Goal: Check status: Check status

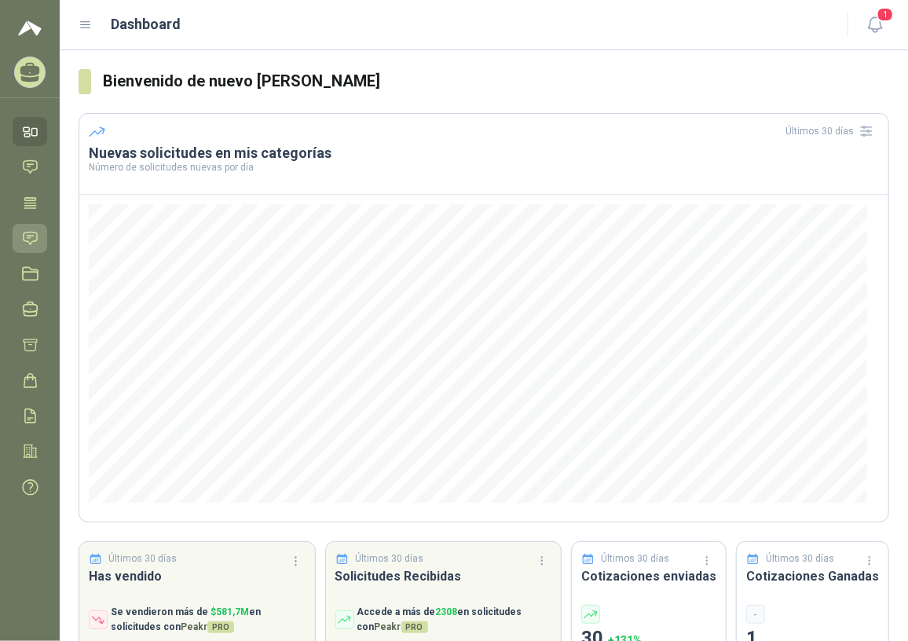
click at [24, 235] on icon at bounding box center [30, 238] width 13 height 13
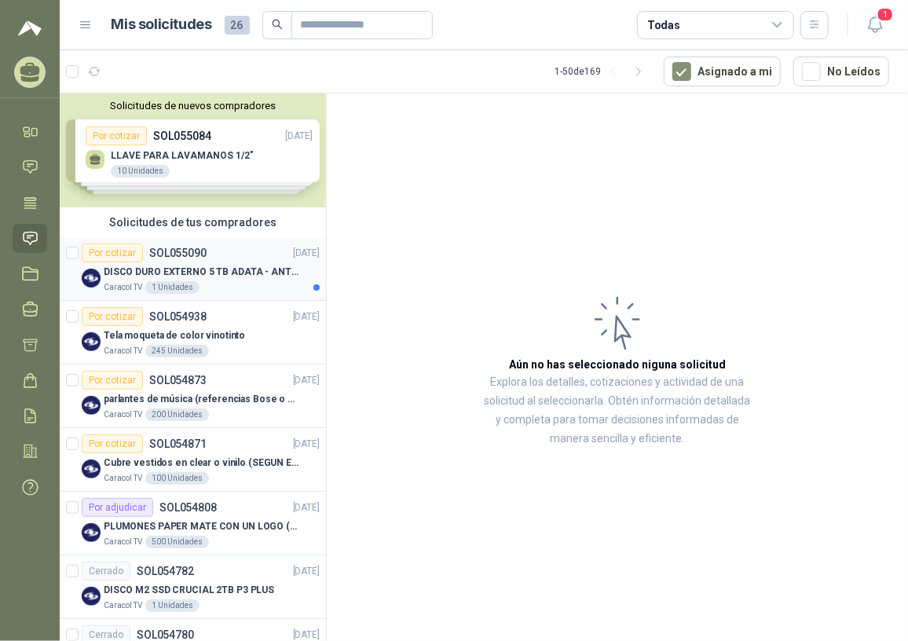
click at [206, 259] on div "Por cotizar SOL055090 [DATE]" at bounding box center [201, 253] width 238 height 19
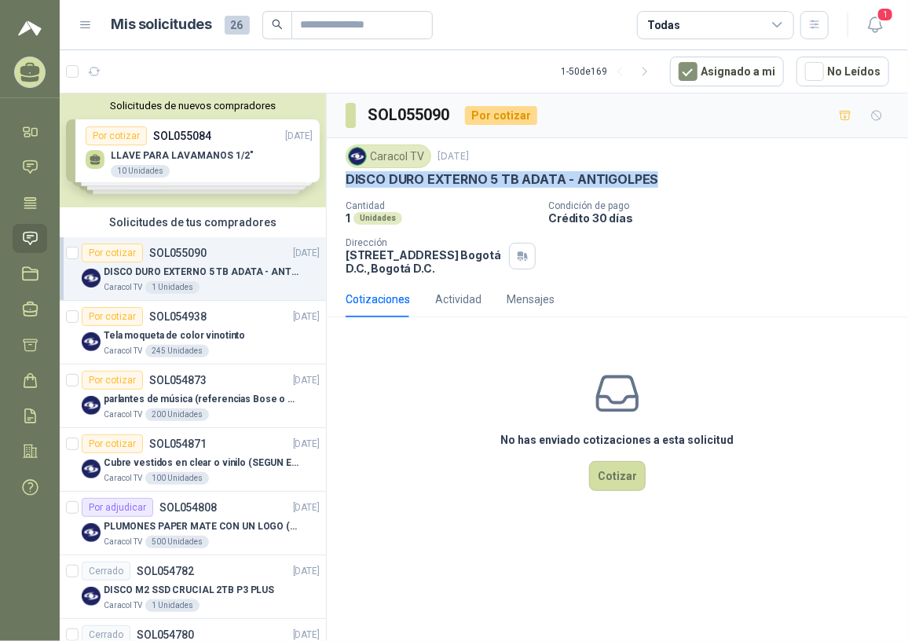
drag, startPoint x: 346, startPoint y: 178, endPoint x: 661, endPoint y: 189, distance: 315.2
click at [661, 189] on div "Caracol TV [DATE] DISCO DURO EXTERNO 5 TB ADATA - ANTIGOLPES Cantidad 1 Unidade…" at bounding box center [618, 210] width 544 height 130
drag, startPoint x: 661, startPoint y: 189, endPoint x: 622, endPoint y: 174, distance: 41.0
